Goal: Information Seeking & Learning: Learn about a topic

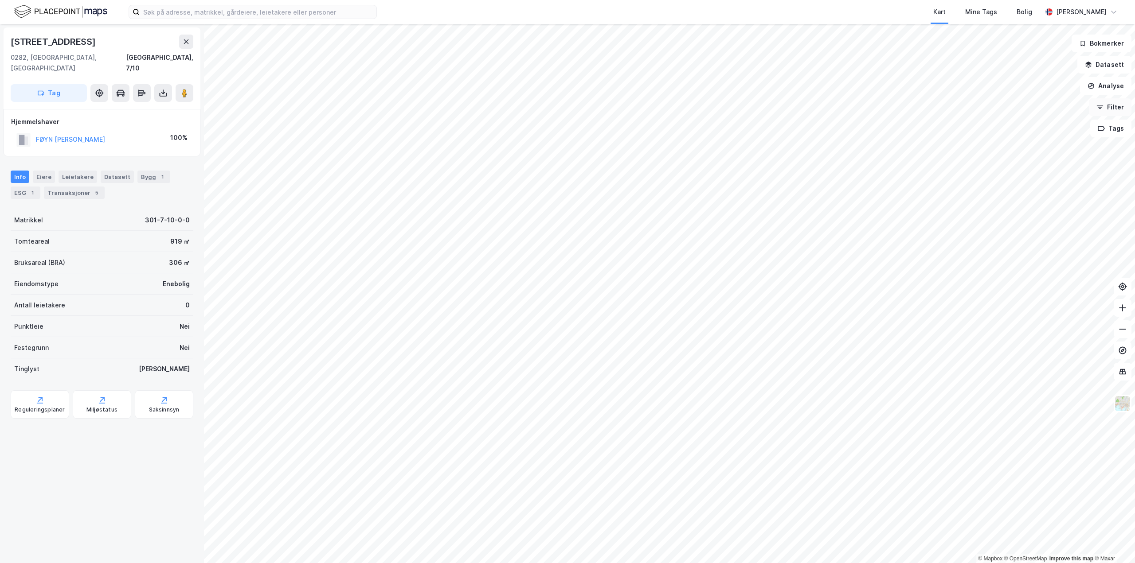
click at [1114, 108] on button "Filter" at bounding box center [1110, 107] width 43 height 18
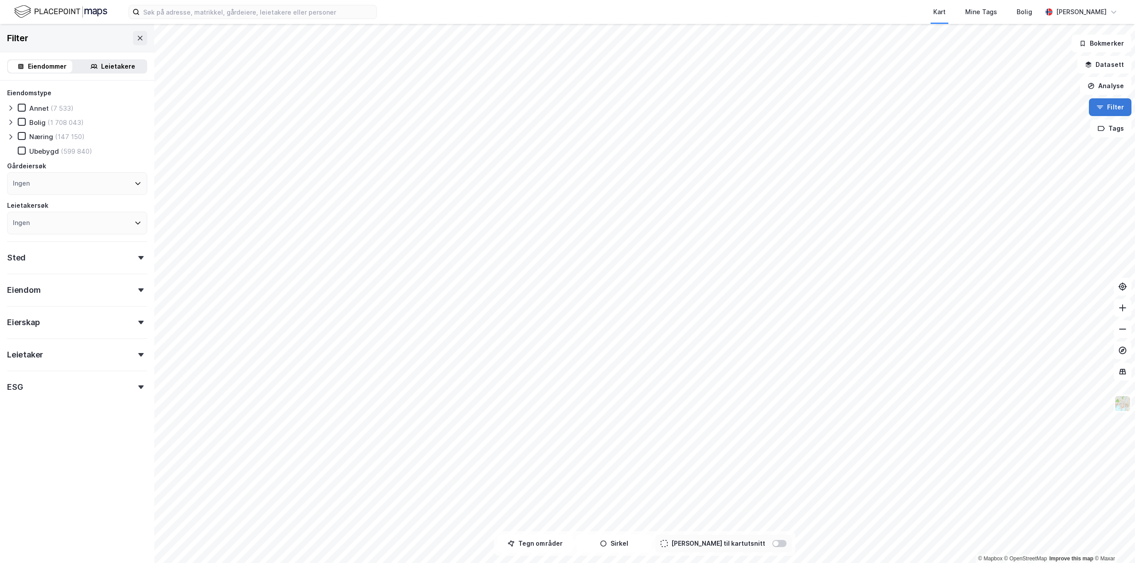
click at [1115, 109] on button "Filter" at bounding box center [1110, 107] width 43 height 18
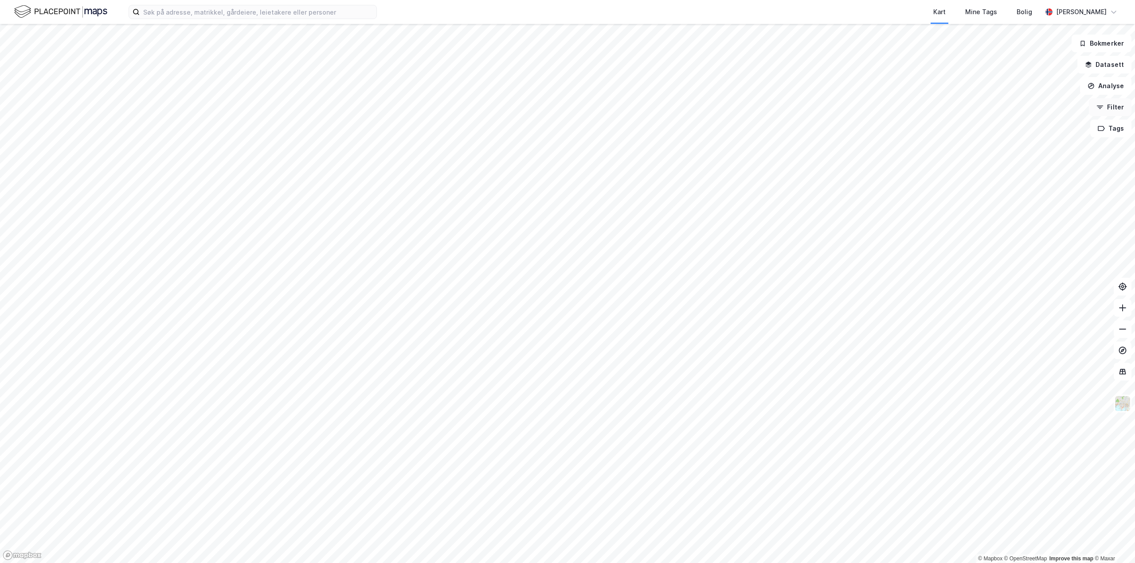
click at [1118, 110] on button "Filter" at bounding box center [1110, 107] width 43 height 18
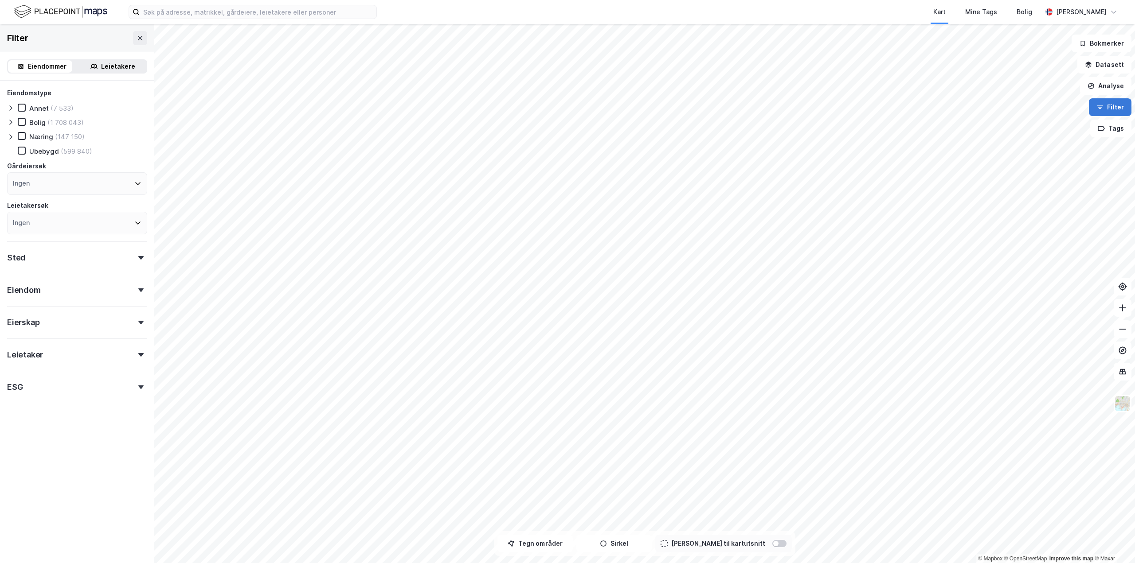
click at [1115, 100] on button "Filter" at bounding box center [1110, 107] width 43 height 18
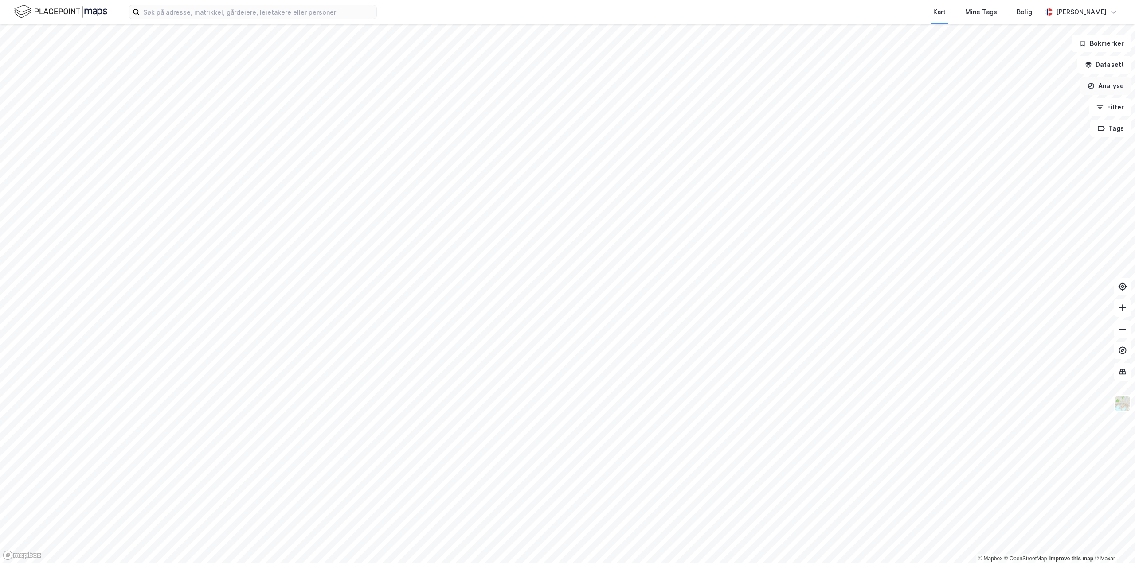
click at [1118, 86] on button "Analyse" at bounding box center [1105, 86] width 51 height 18
click at [1012, 84] on div "Mål avstand" at bounding box center [1028, 87] width 77 height 8
click at [1113, 88] on button "Analyse" at bounding box center [1105, 86] width 51 height 18
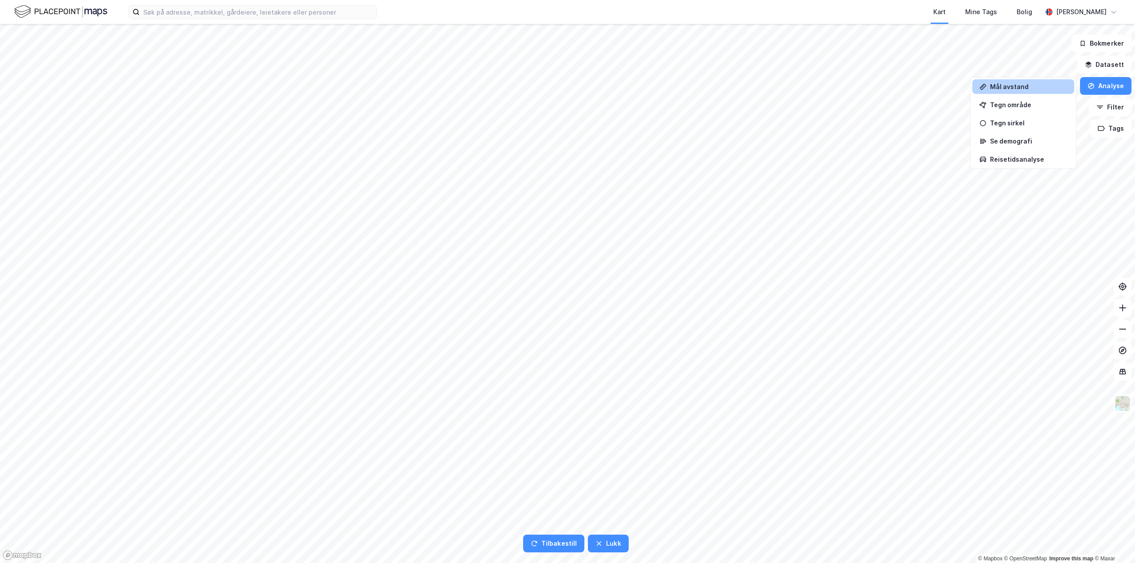
click at [1017, 85] on div "Mål avstand" at bounding box center [1028, 87] width 77 height 8
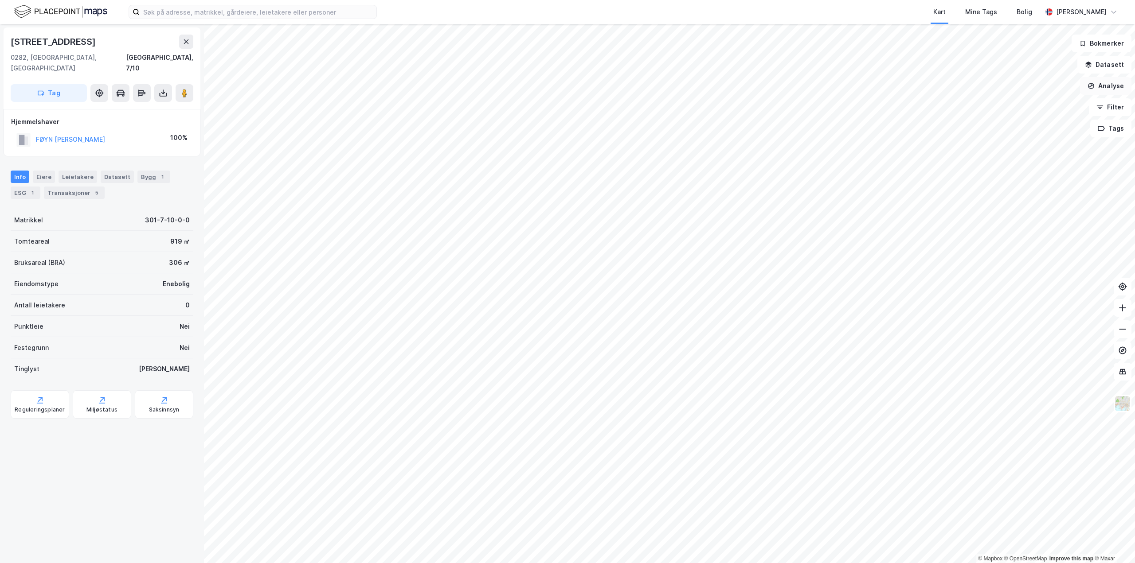
click at [1115, 87] on button "Analyse" at bounding box center [1105, 86] width 51 height 18
click at [1040, 89] on div "Mål avstand" at bounding box center [1028, 87] width 77 height 8
click at [569, 175] on div "1,6m" at bounding box center [578, 174] width 24 height 14
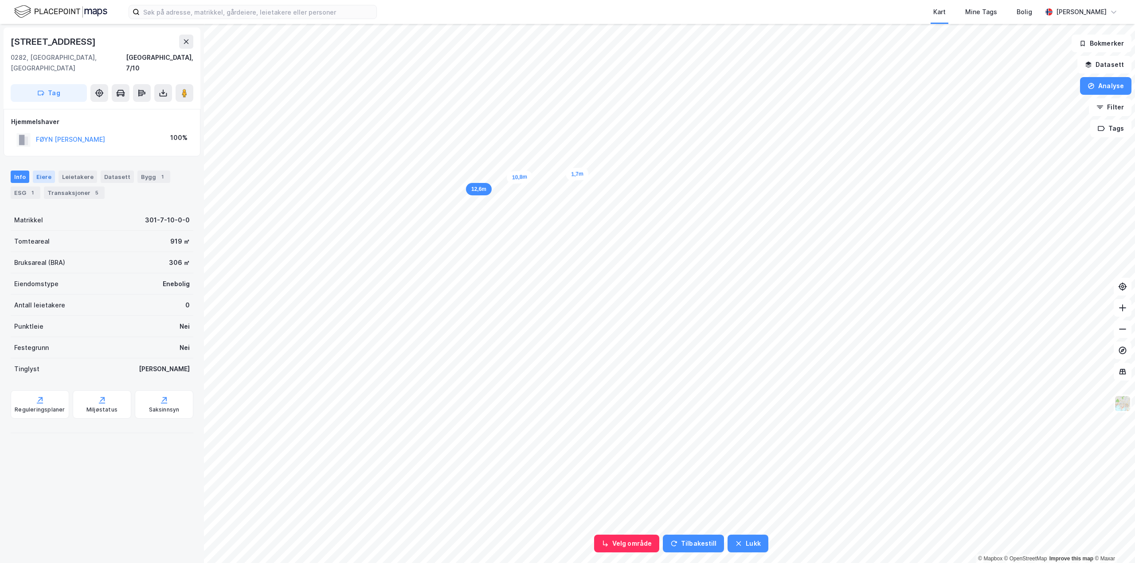
click at [51, 171] on div "Eiere" at bounding box center [44, 177] width 22 height 12
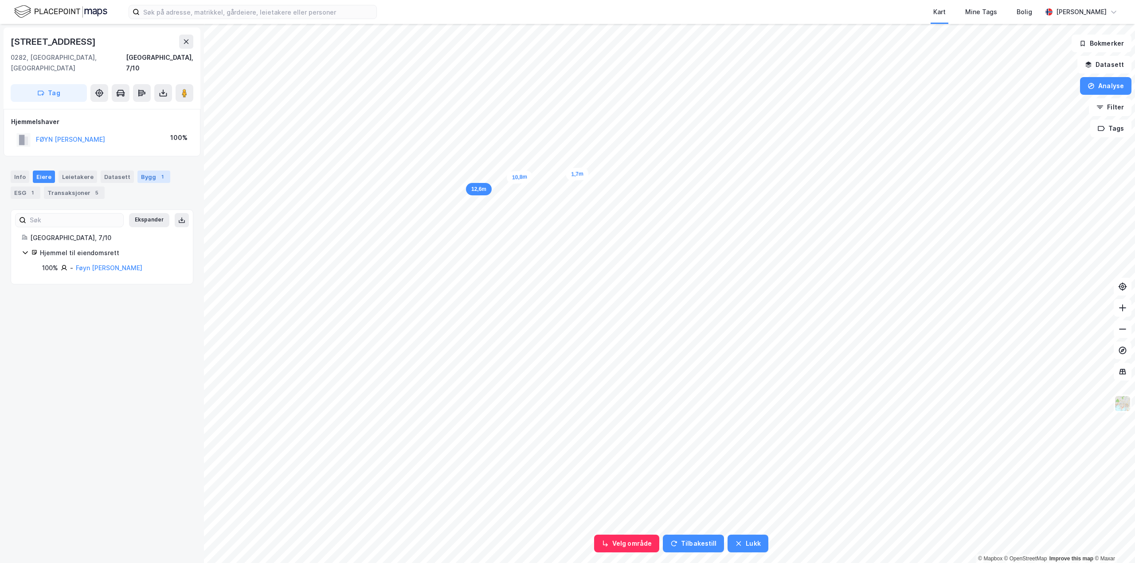
click at [137, 171] on div "Bygg 1" at bounding box center [153, 177] width 33 height 12
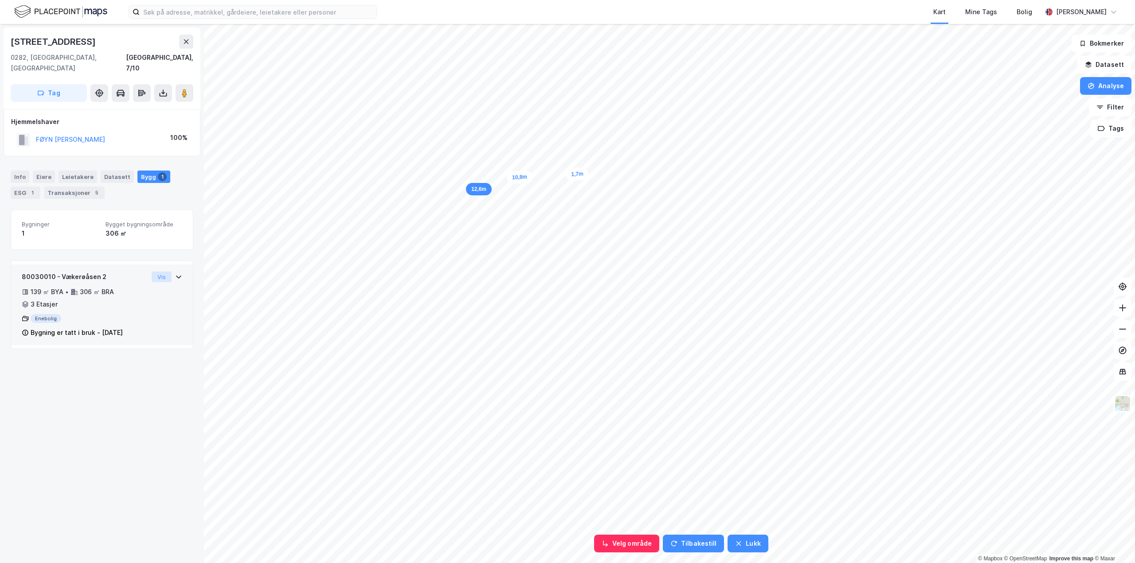
click at [162, 272] on button "Vis" at bounding box center [162, 277] width 20 height 11
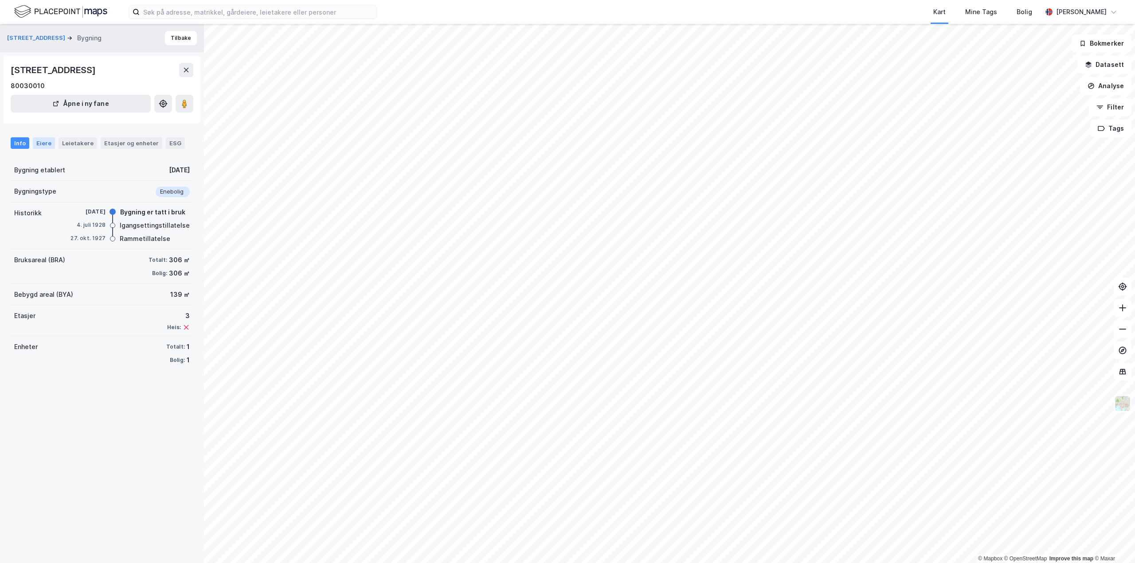
click at [43, 145] on div "Eiere" at bounding box center [44, 143] width 22 height 12
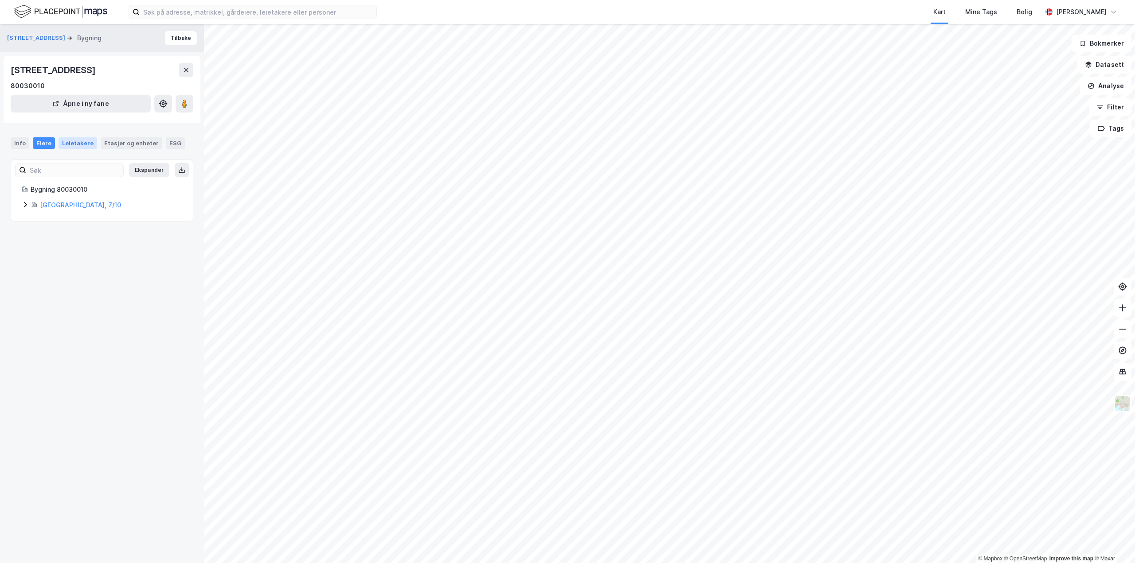
click at [92, 145] on div "Leietakere" at bounding box center [78, 143] width 39 height 12
click at [28, 142] on div "Info" at bounding box center [20, 143] width 19 height 12
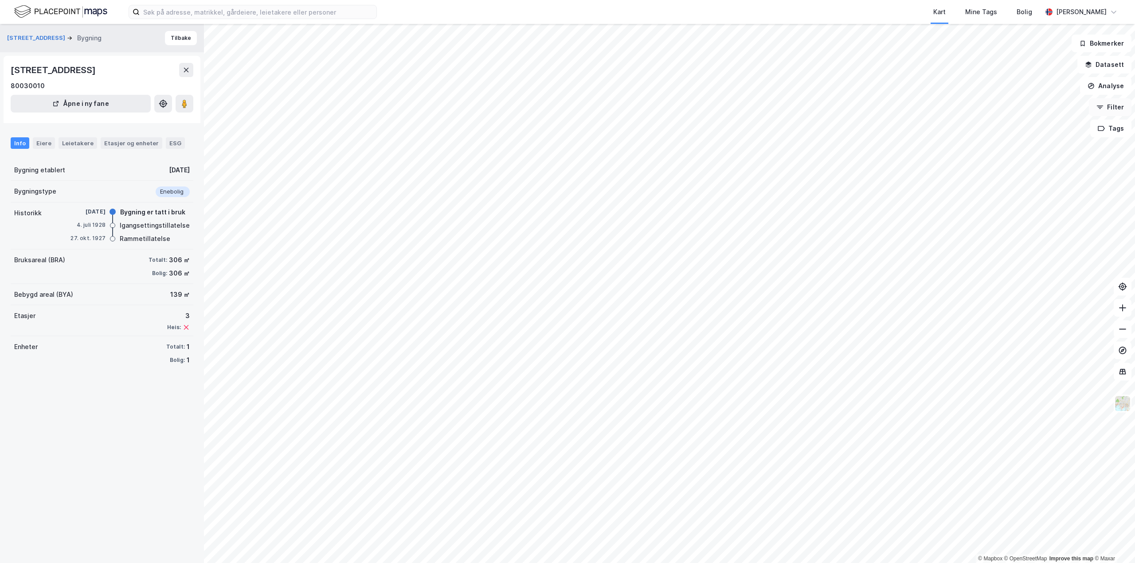
click at [1113, 106] on button "Filter" at bounding box center [1110, 107] width 43 height 18
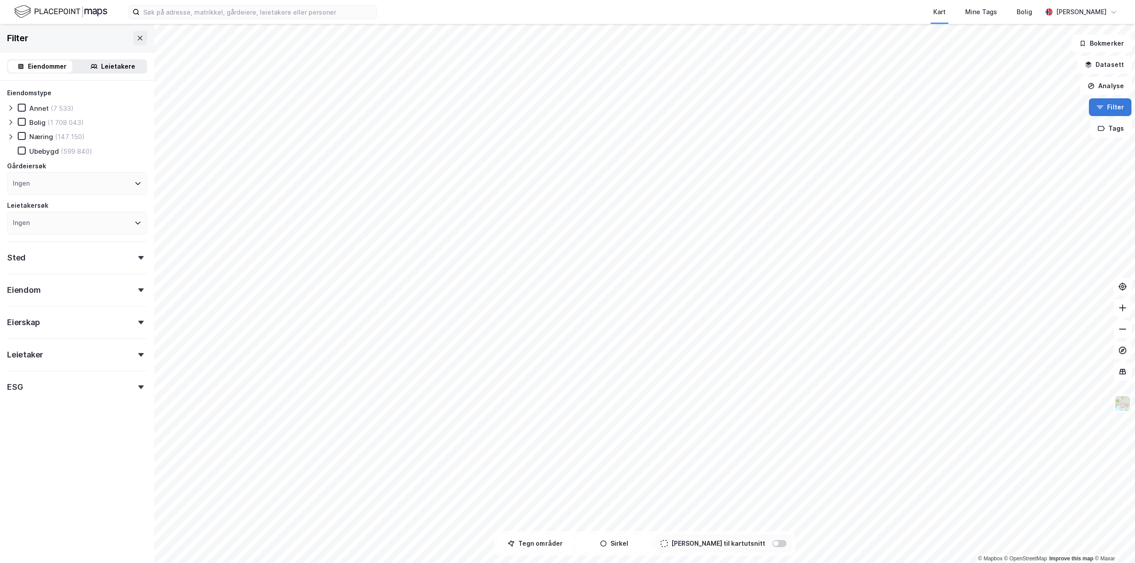
click at [1113, 106] on button "Filter" at bounding box center [1110, 107] width 43 height 18
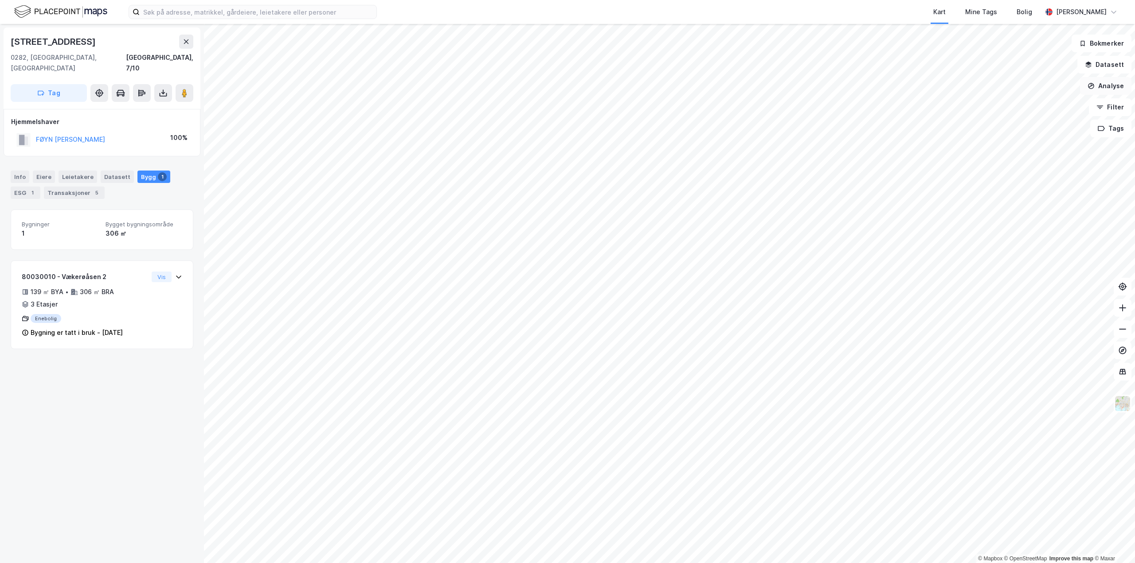
click at [1120, 88] on button "Analyse" at bounding box center [1105, 86] width 51 height 18
click at [1008, 86] on div "Mål avstand" at bounding box center [1028, 87] width 77 height 8
click at [1115, 85] on button "Analyse" at bounding box center [1105, 86] width 51 height 18
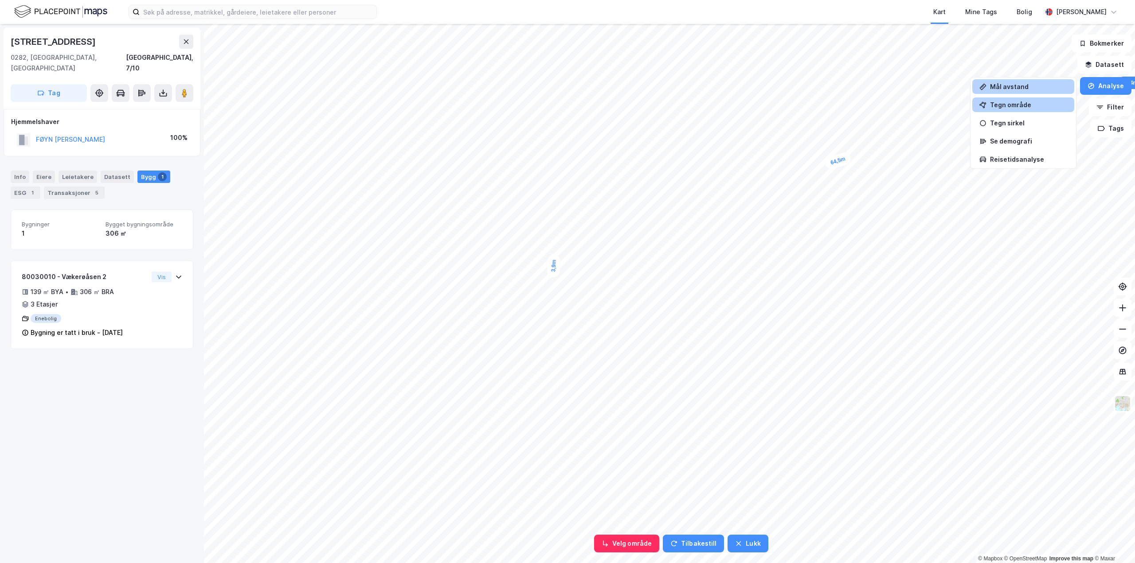
click at [1024, 105] on div "Tegn område" at bounding box center [1028, 105] width 77 height 8
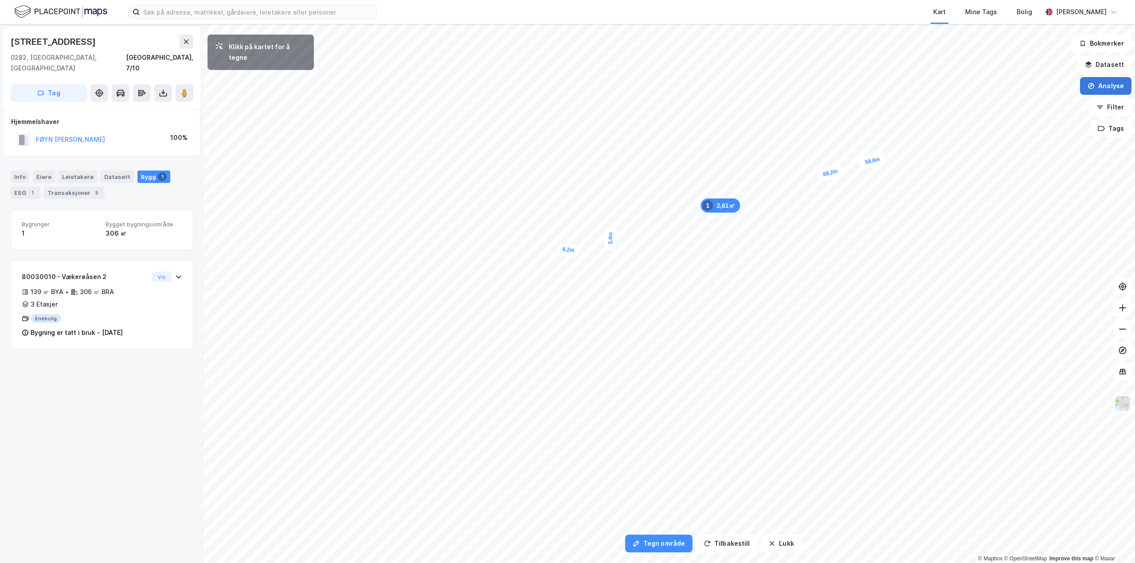
click at [1121, 90] on button "Analyse" at bounding box center [1105, 86] width 51 height 18
click at [1026, 107] on div "Tegn område" at bounding box center [1028, 105] width 77 height 8
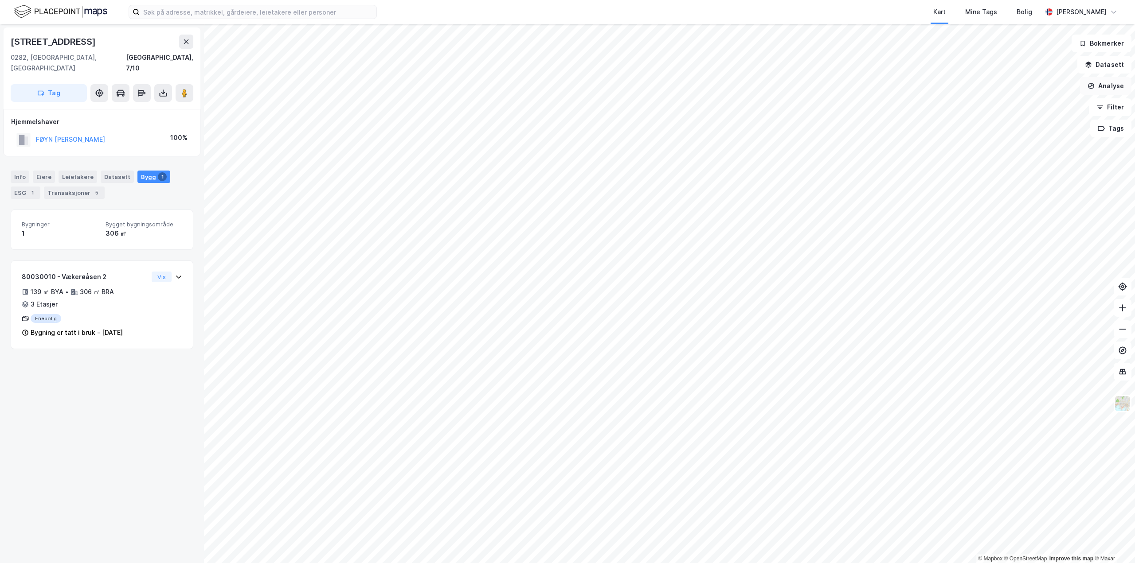
click at [1106, 89] on button "Analyse" at bounding box center [1105, 86] width 51 height 18
click at [1012, 106] on div "Tegn område" at bounding box center [1028, 105] width 77 height 8
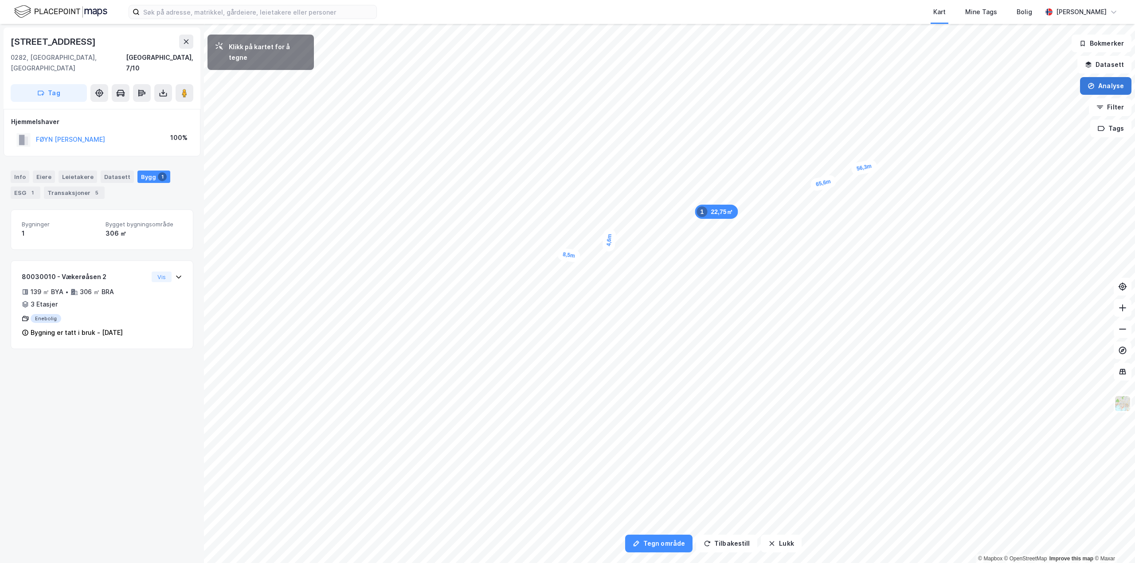
click at [1112, 85] on button "Analyse" at bounding box center [1105, 86] width 51 height 18
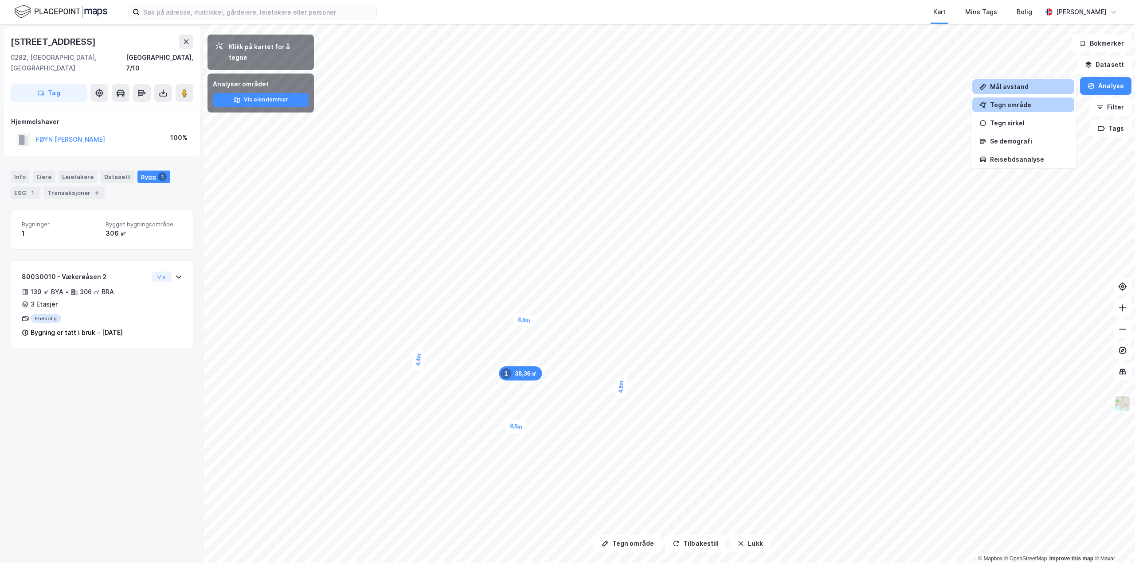
click at [1021, 84] on div "Mål avstand" at bounding box center [1028, 87] width 77 height 8
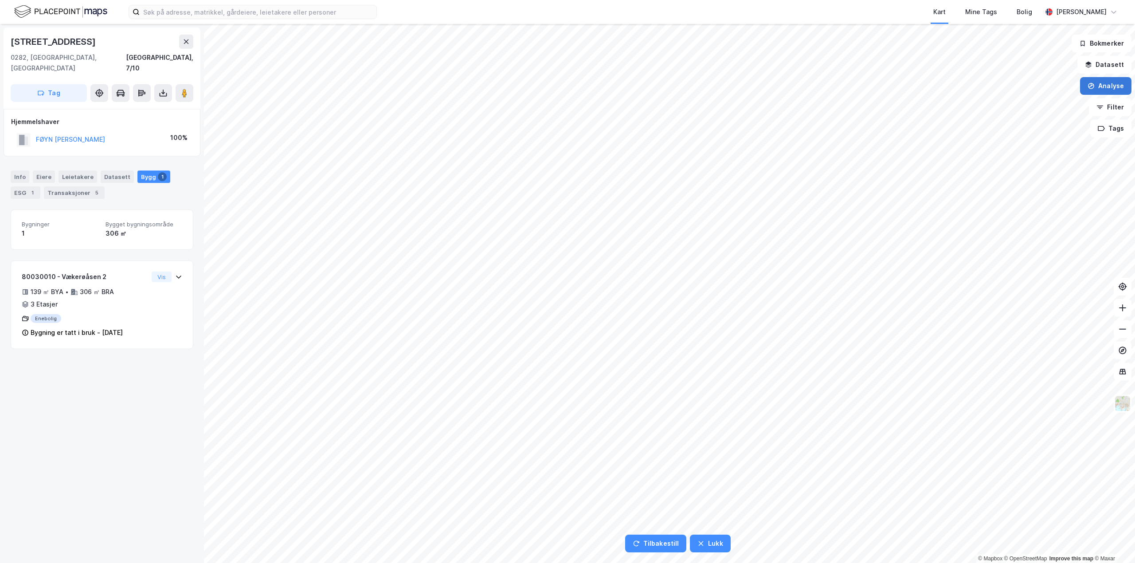
click at [1099, 90] on button "Analyse" at bounding box center [1105, 86] width 51 height 18
click at [1030, 89] on div "Mål avstand" at bounding box center [1028, 87] width 77 height 8
click at [1114, 94] on button "Analyse" at bounding box center [1105, 86] width 51 height 18
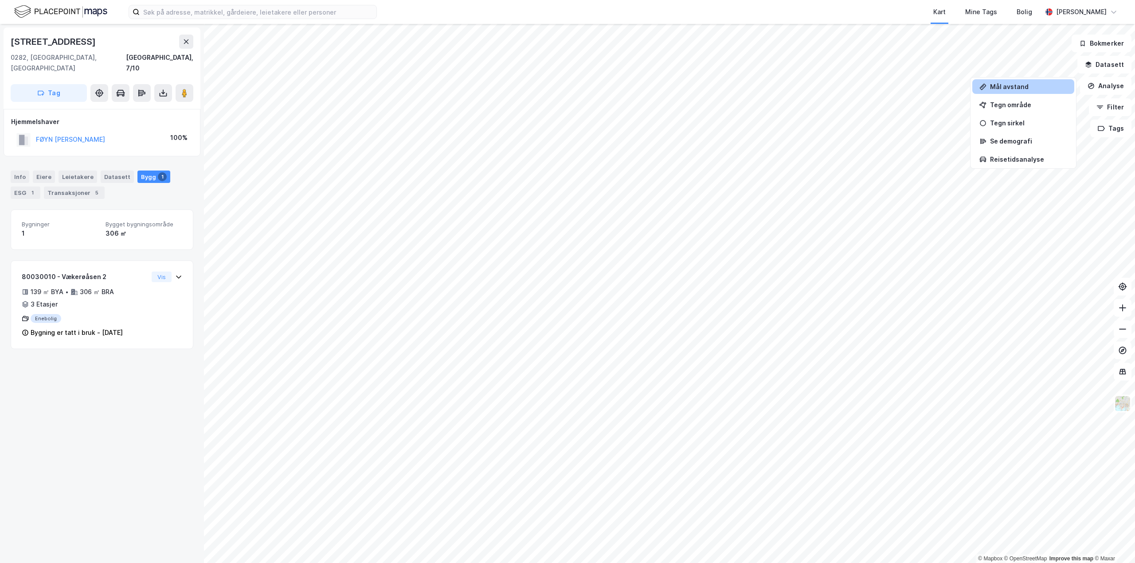
click at [1023, 85] on div "Mål avstand" at bounding box center [1028, 87] width 77 height 8
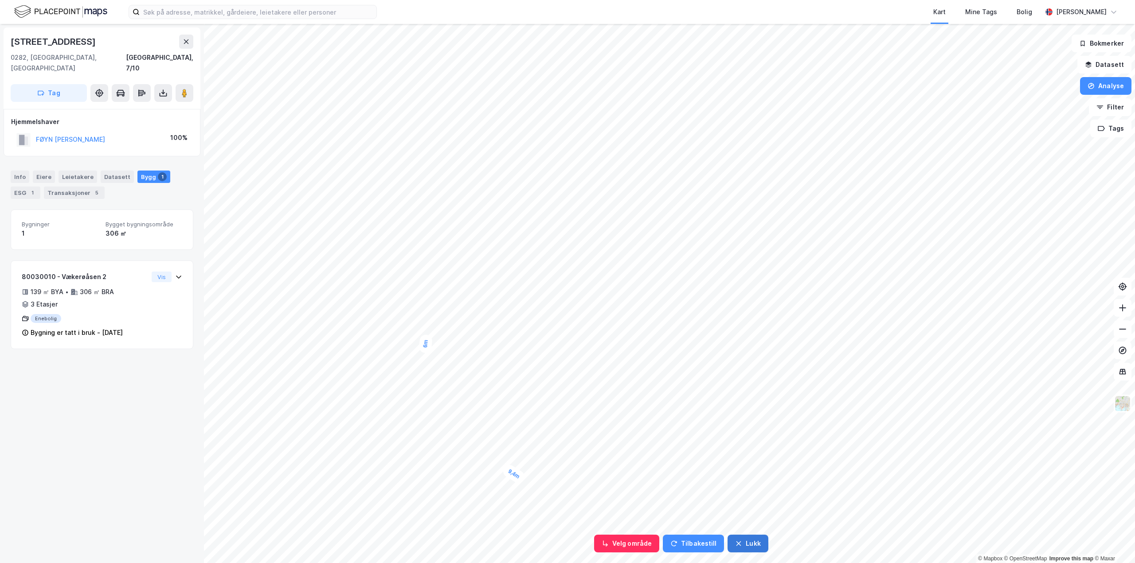
click at [755, 545] on button "Lukk" at bounding box center [747, 544] width 40 height 18
click at [1111, 106] on button "Filter" at bounding box center [1110, 107] width 43 height 18
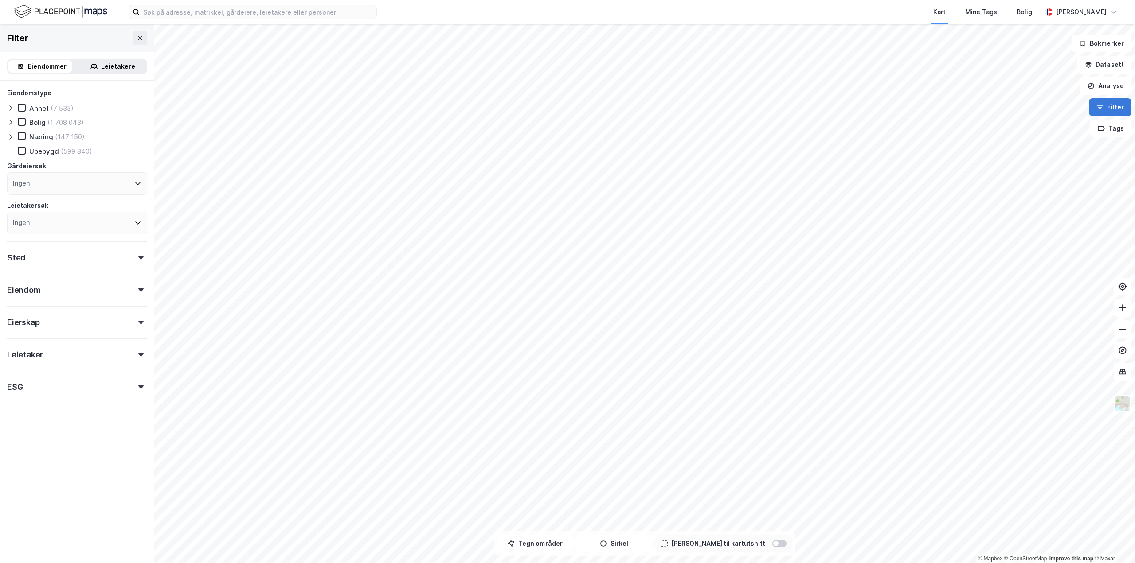
click at [1121, 103] on button "Filter" at bounding box center [1110, 107] width 43 height 18
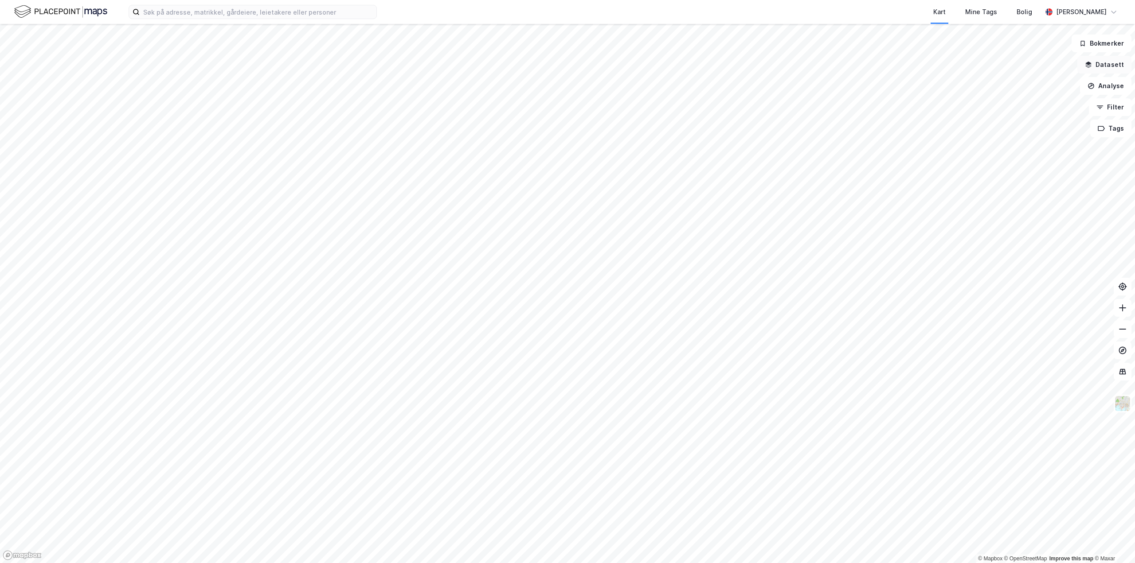
click at [1115, 62] on button "Datasett" at bounding box center [1104, 65] width 54 height 18
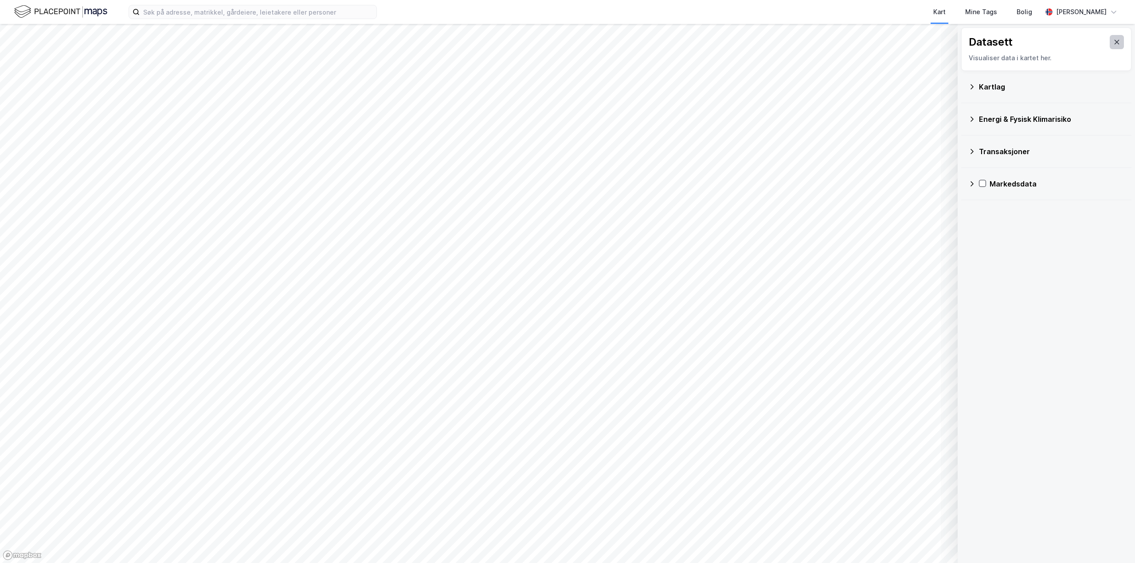
click at [1116, 43] on button at bounding box center [1117, 42] width 14 height 14
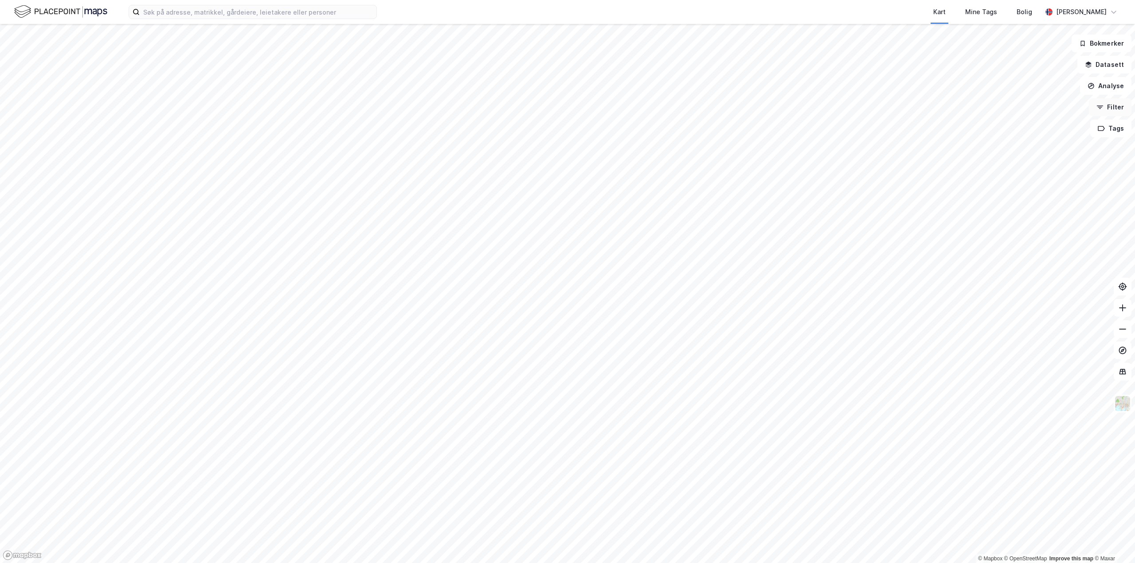
click at [1113, 106] on button "Filter" at bounding box center [1110, 107] width 43 height 18
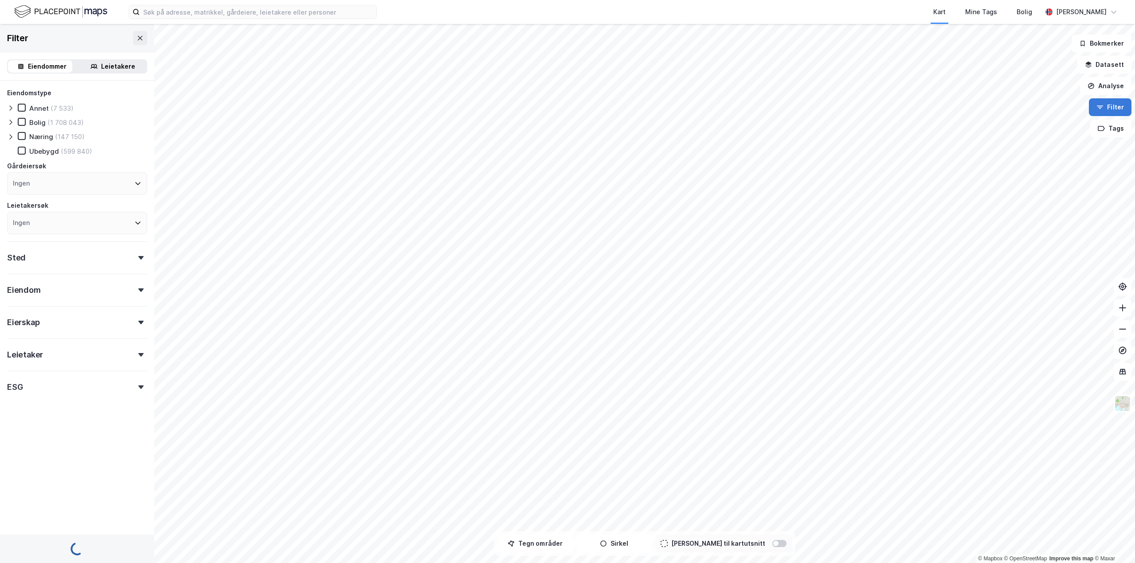
click at [1113, 106] on button "Filter" at bounding box center [1110, 107] width 43 height 18
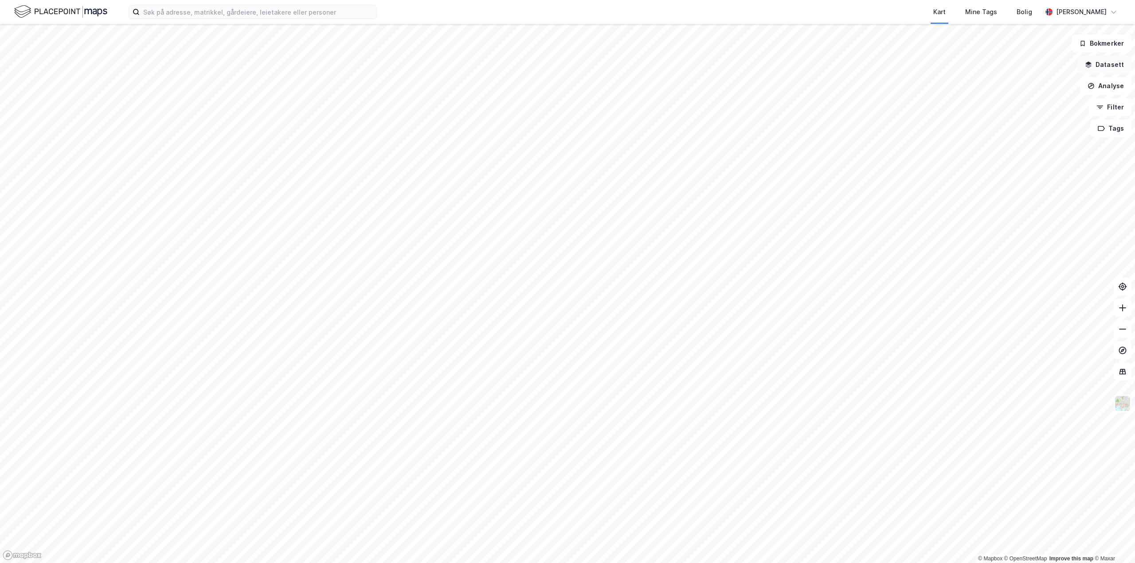
click at [1117, 60] on button "Datasett" at bounding box center [1104, 65] width 54 height 18
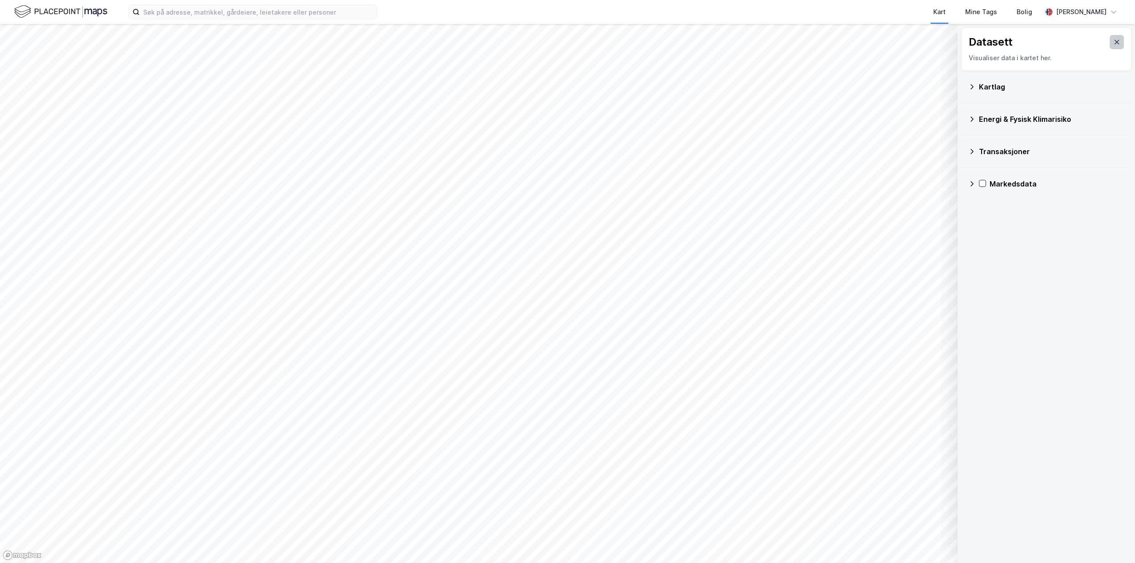
click at [1114, 43] on icon at bounding box center [1116, 42] width 5 height 4
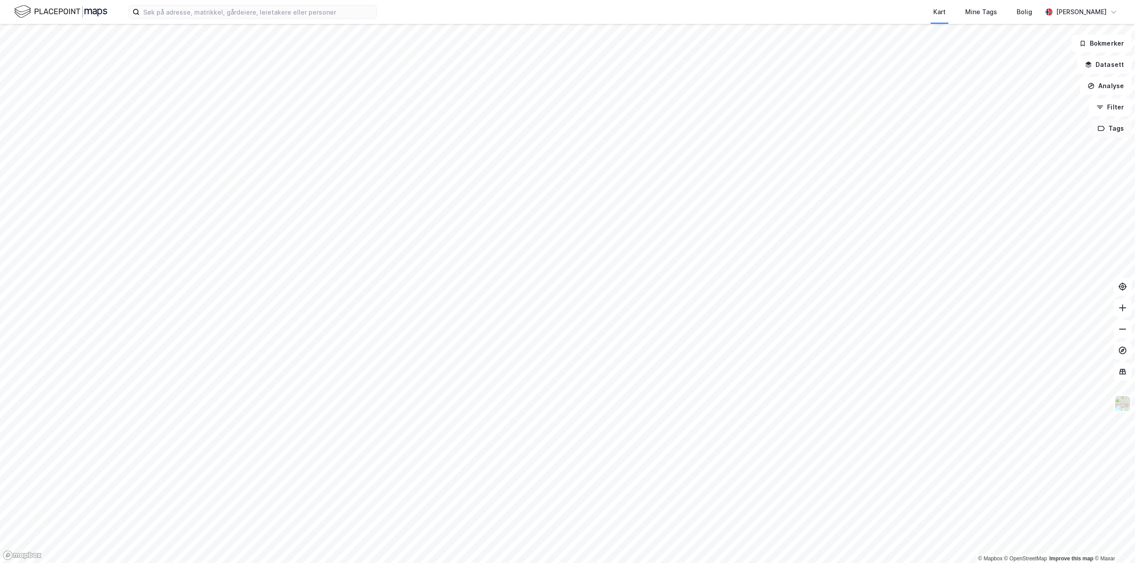
click at [1116, 131] on button "Tags" at bounding box center [1110, 129] width 41 height 18
click at [1116, 127] on button "Tags" at bounding box center [1110, 129] width 41 height 18
click at [1117, 112] on button "Filter" at bounding box center [1110, 107] width 43 height 18
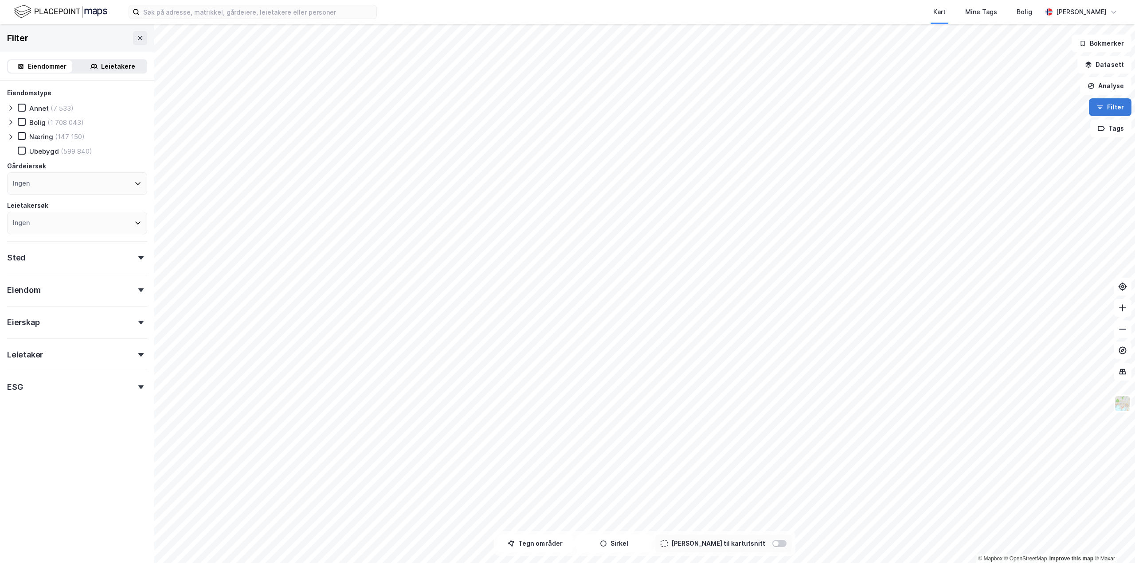
click at [1117, 112] on button "Filter" at bounding box center [1110, 107] width 43 height 18
